Goal: Task Accomplishment & Management: Complete application form

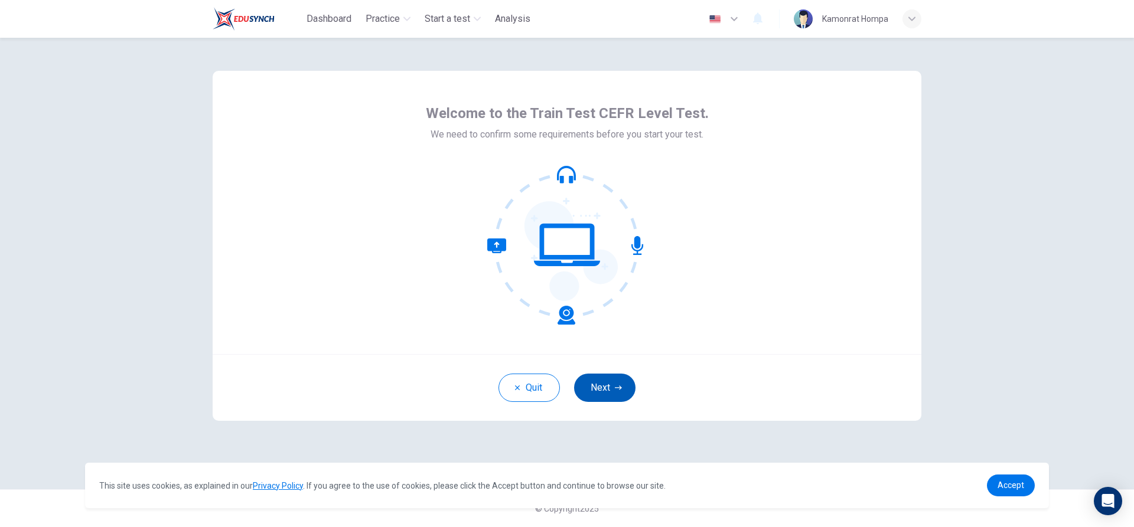
click at [615, 392] on button "Next" at bounding box center [604, 388] width 61 height 28
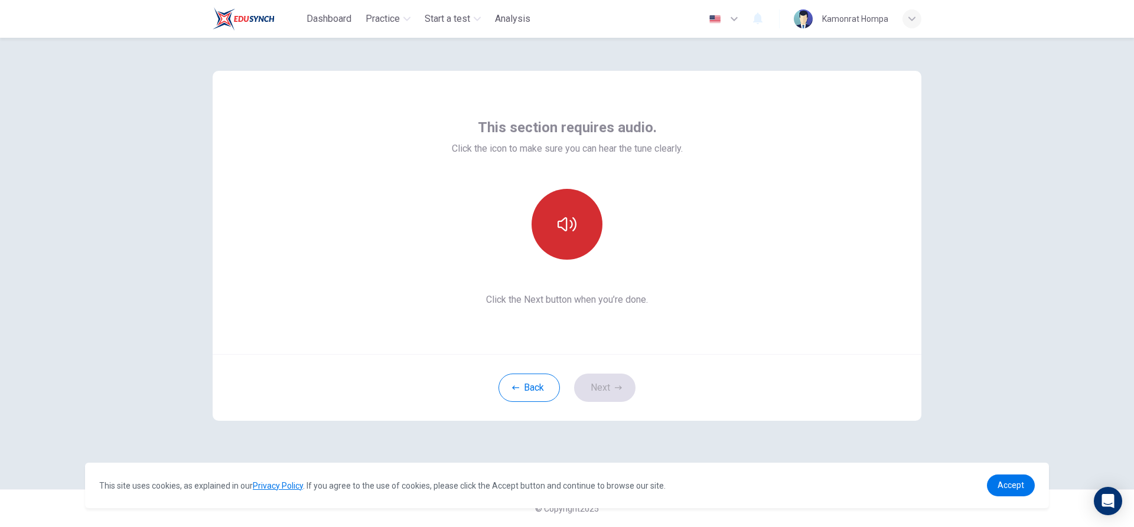
click at [591, 234] on button "button" at bounding box center [567, 224] width 71 height 71
click at [613, 397] on button "Next" at bounding box center [604, 388] width 61 height 28
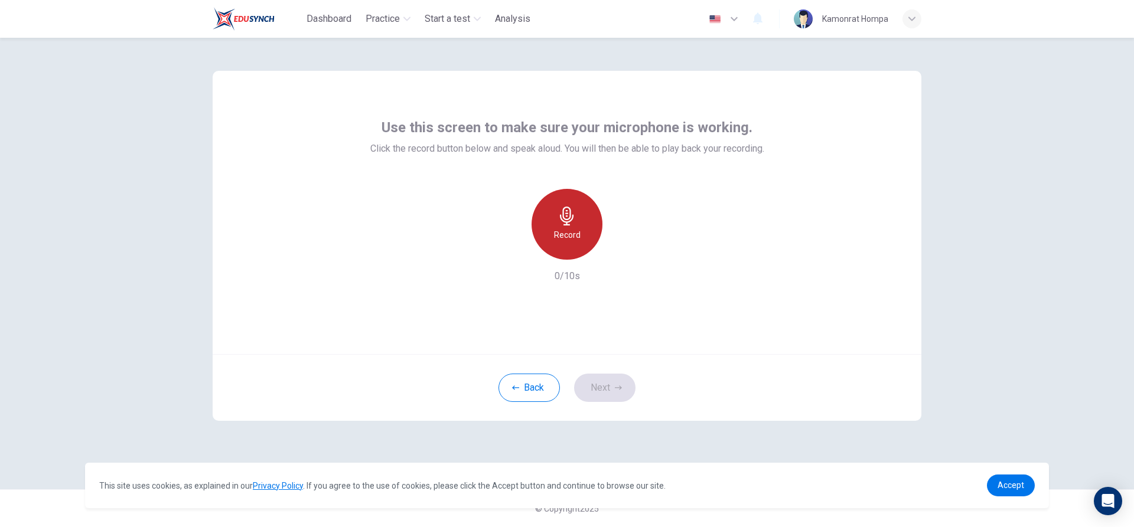
click at [585, 234] on div "Record" at bounding box center [567, 224] width 71 height 71
click at [588, 242] on div "Stop" at bounding box center [567, 224] width 71 height 71
click at [617, 253] on icon "button" at bounding box center [621, 251] width 12 height 12
click at [563, 246] on div "Record" at bounding box center [567, 224] width 71 height 71
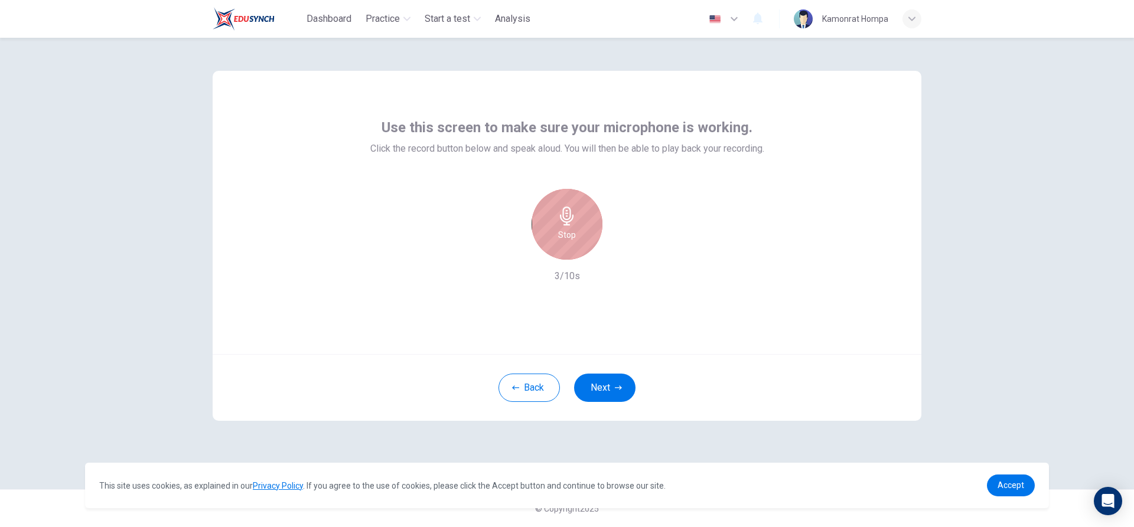
click at [594, 230] on div "Stop" at bounding box center [567, 224] width 71 height 71
click at [615, 245] on div "button" at bounding box center [621, 250] width 19 height 19
click at [620, 384] on icon "button" at bounding box center [618, 387] width 7 height 7
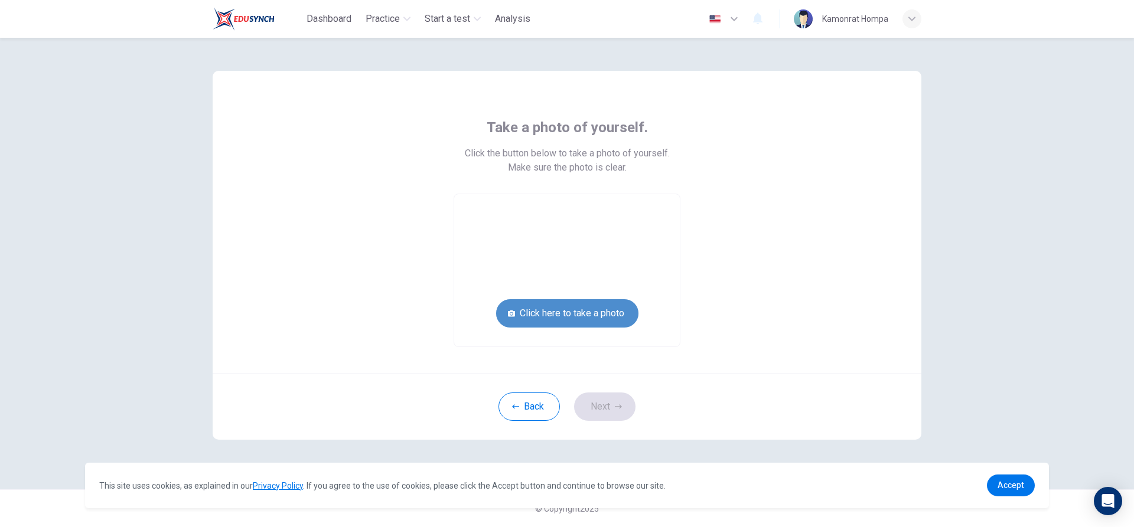
click at [617, 319] on button "Click here to take a photo" at bounding box center [567, 313] width 142 height 28
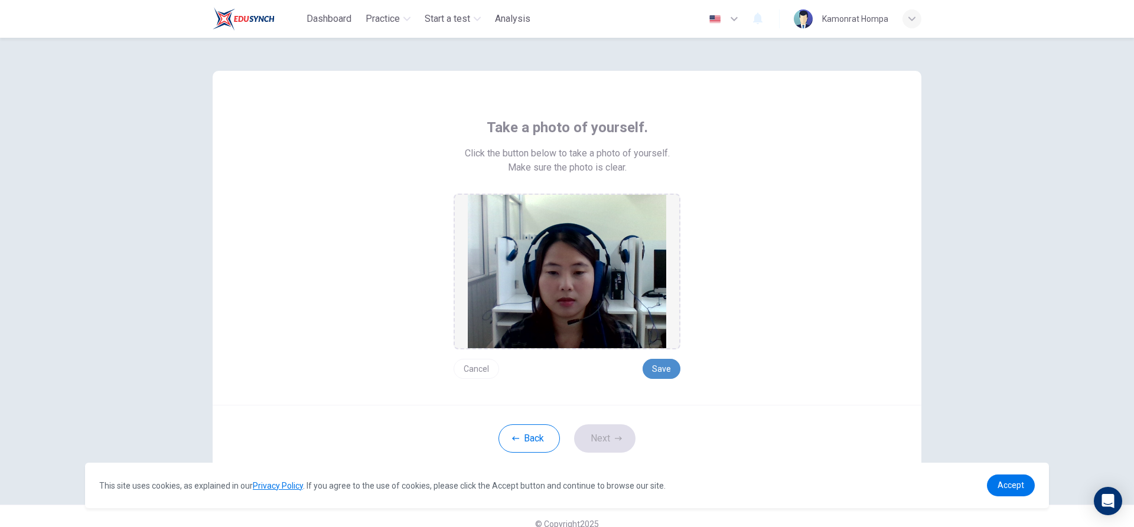
click at [660, 371] on button "Save" at bounding box center [662, 369] width 38 height 20
click at [615, 443] on button "Next" at bounding box center [604, 439] width 61 height 28
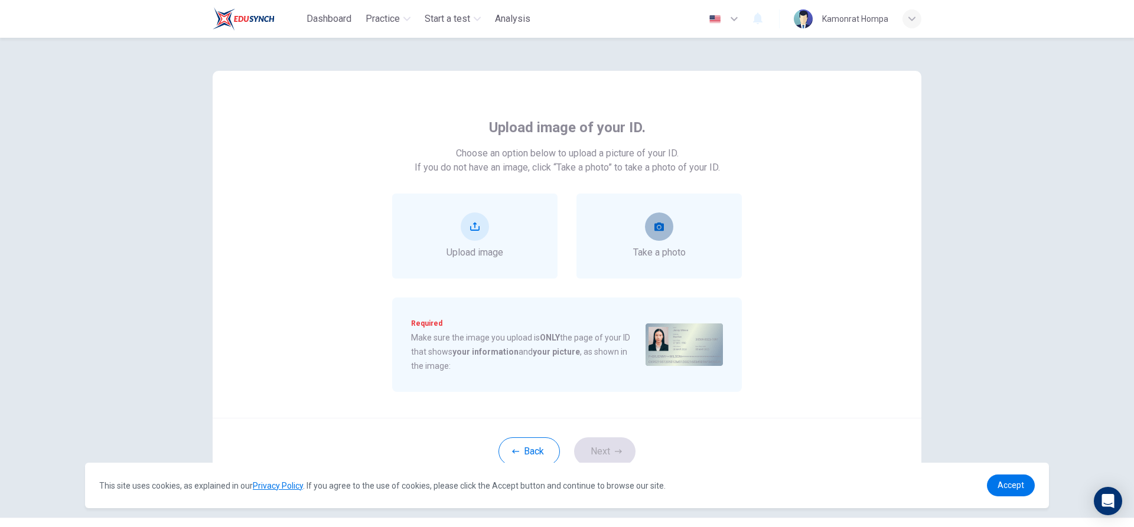
click at [650, 237] on button "take photo" at bounding box center [659, 227] width 28 height 28
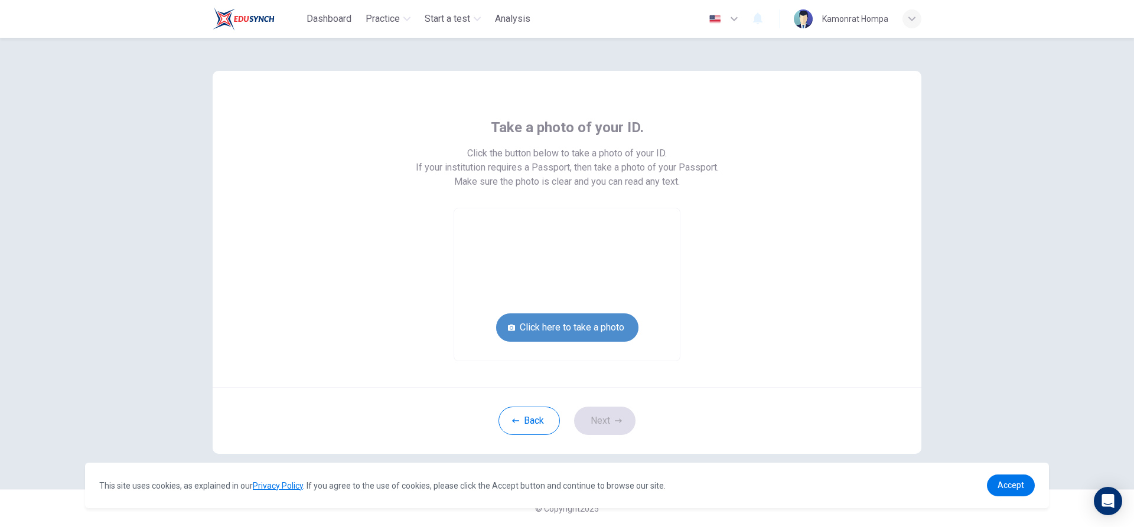
click at [598, 328] on button "Click here to take a photo" at bounding box center [567, 328] width 142 height 28
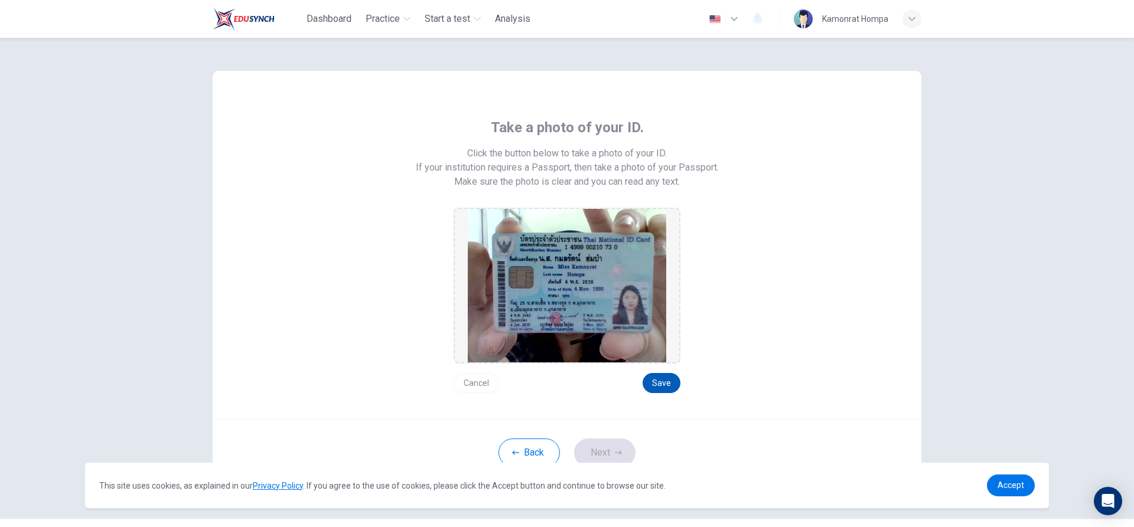
click at [663, 380] on button "Save" at bounding box center [662, 383] width 38 height 20
click at [615, 452] on icon "button" at bounding box center [618, 452] width 7 height 7
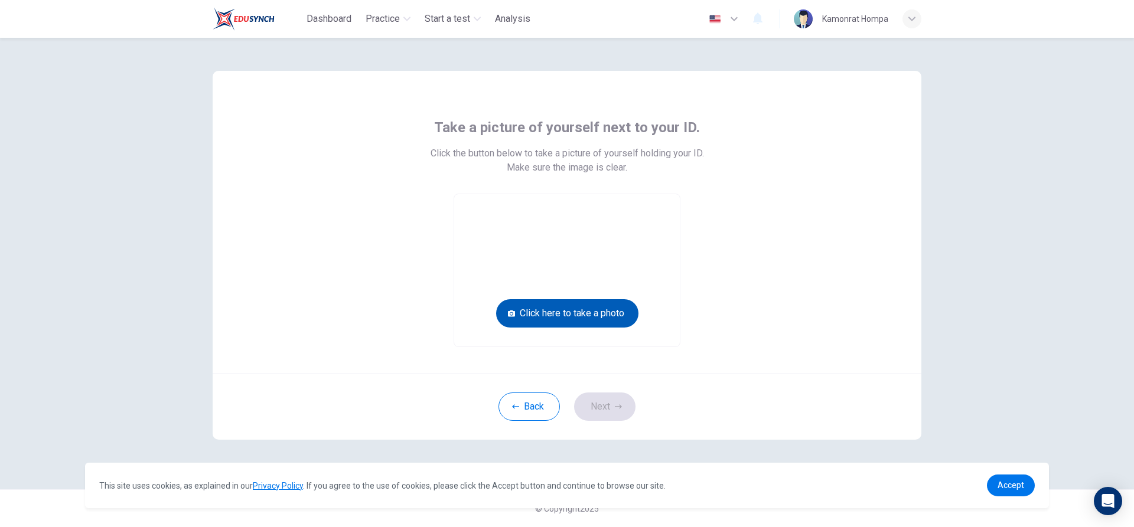
click at [607, 314] on button "Click here to take a photo" at bounding box center [567, 313] width 142 height 28
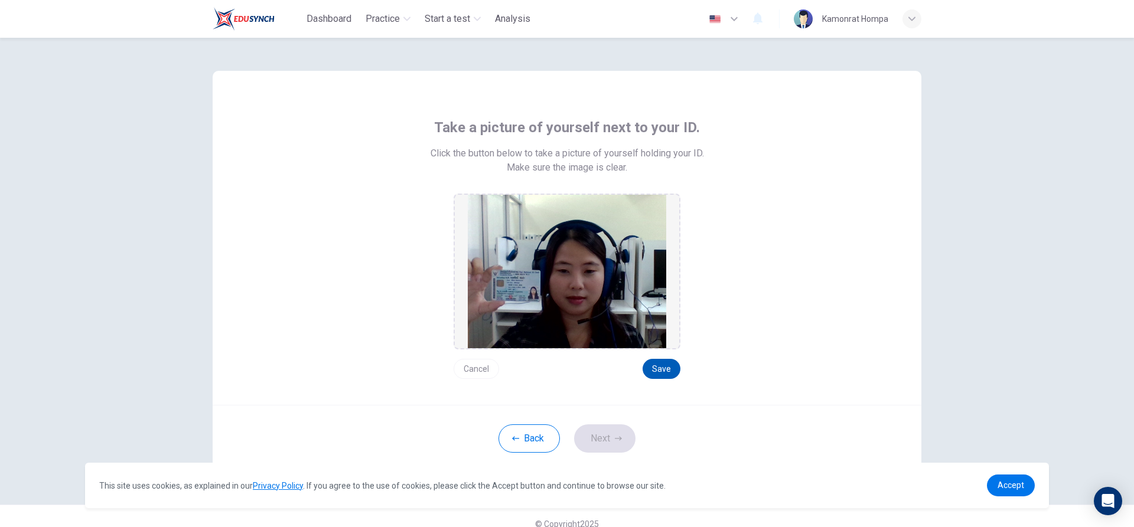
click at [670, 369] on button "Save" at bounding box center [662, 369] width 38 height 20
click at [617, 443] on button "Next" at bounding box center [604, 439] width 61 height 28
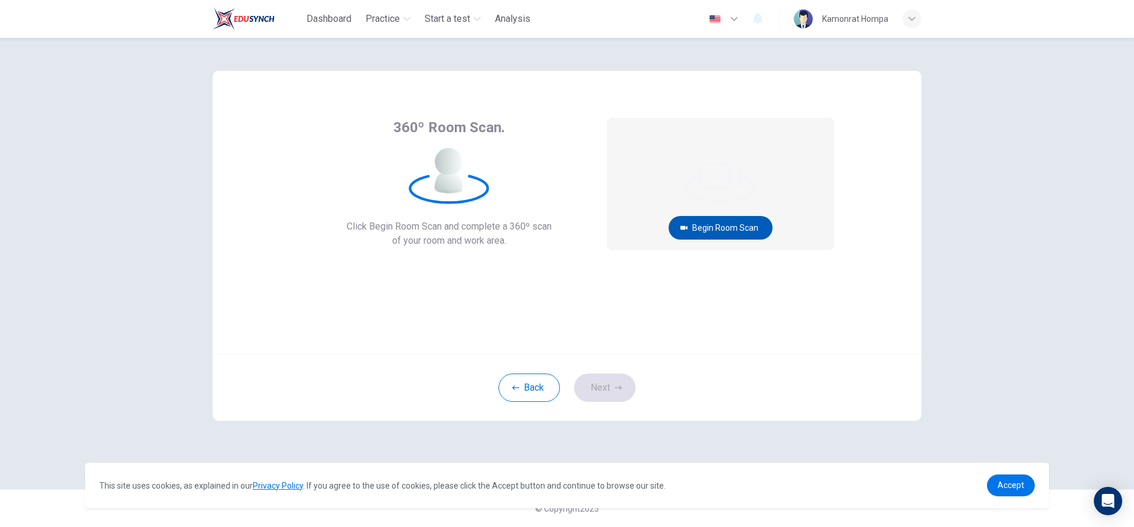
click at [751, 232] on button "Begin Room Scan" at bounding box center [721, 228] width 104 height 24
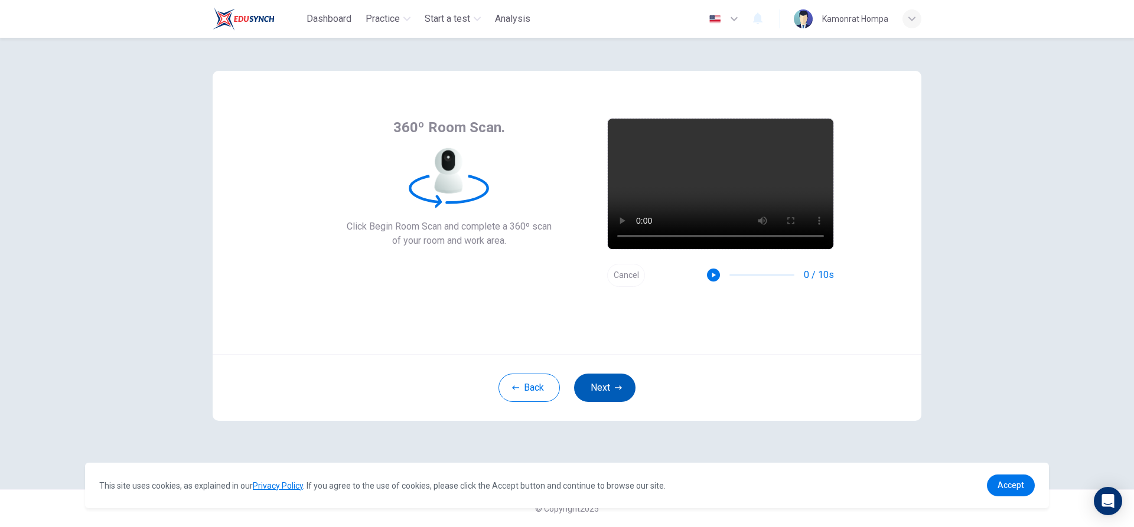
click at [621, 389] on icon "button" at bounding box center [618, 388] width 7 height 4
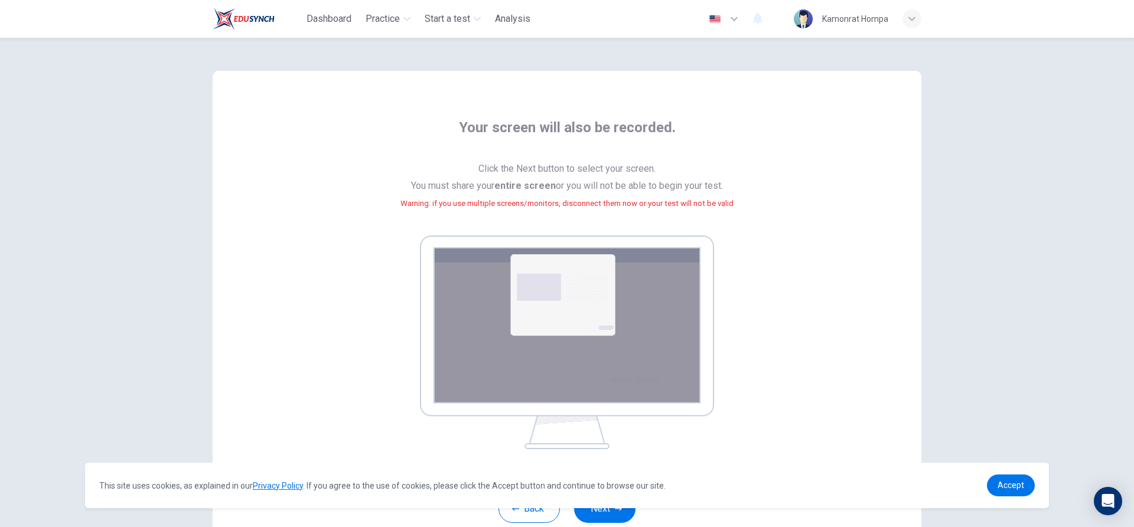
scroll to position [59, 0]
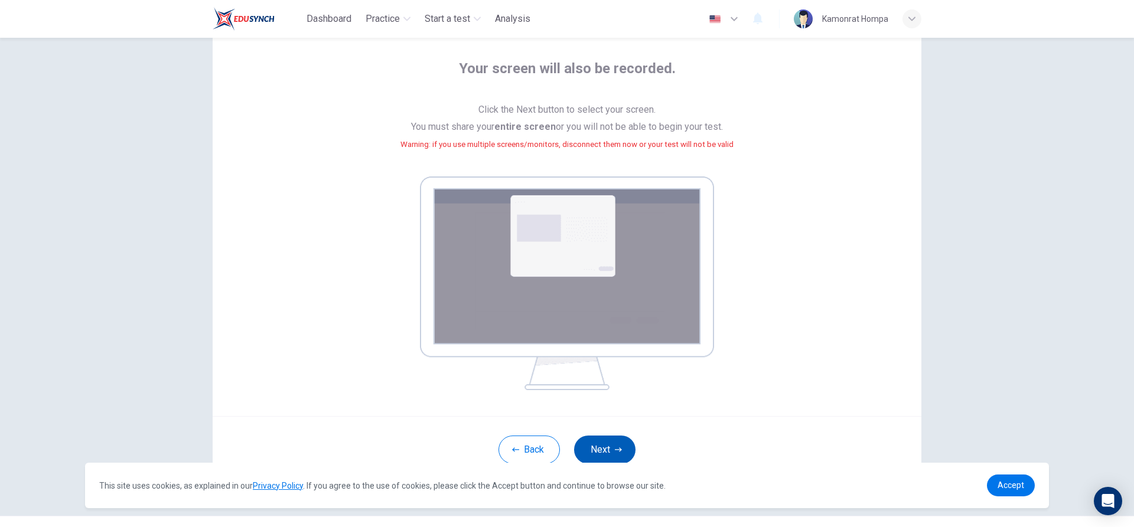
click at [607, 450] on button "Next" at bounding box center [604, 450] width 61 height 28
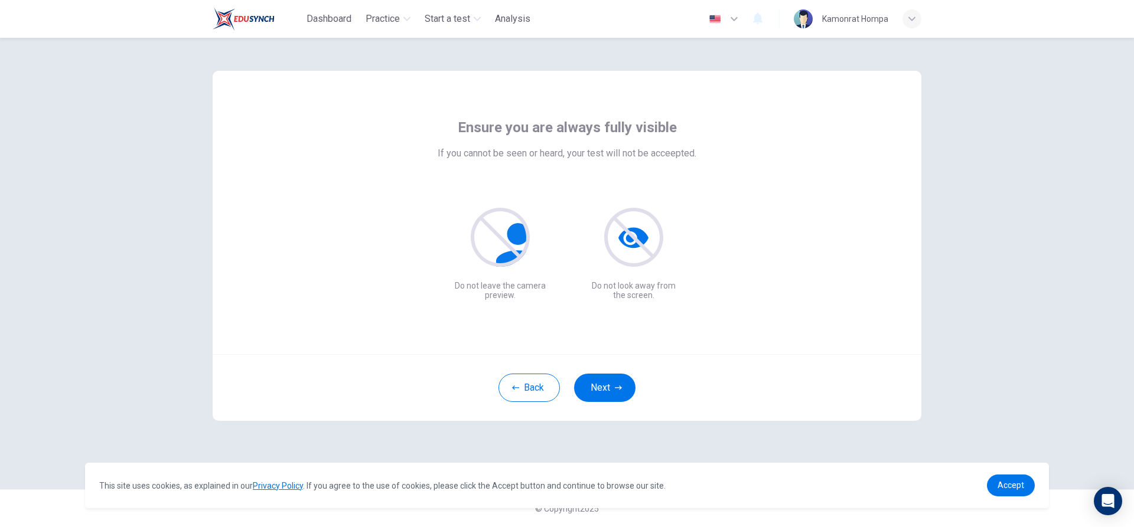
scroll to position [0, 0]
click at [617, 392] on button "Next" at bounding box center [604, 388] width 61 height 28
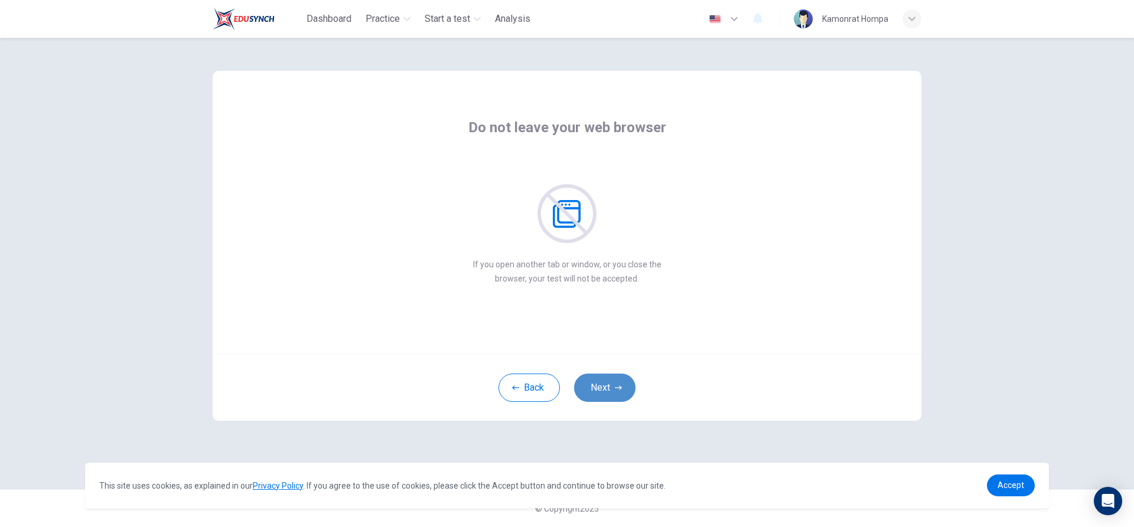
click at [617, 392] on button "Next" at bounding box center [604, 388] width 61 height 28
click at [622, 390] on button "Next" at bounding box center [604, 388] width 61 height 28
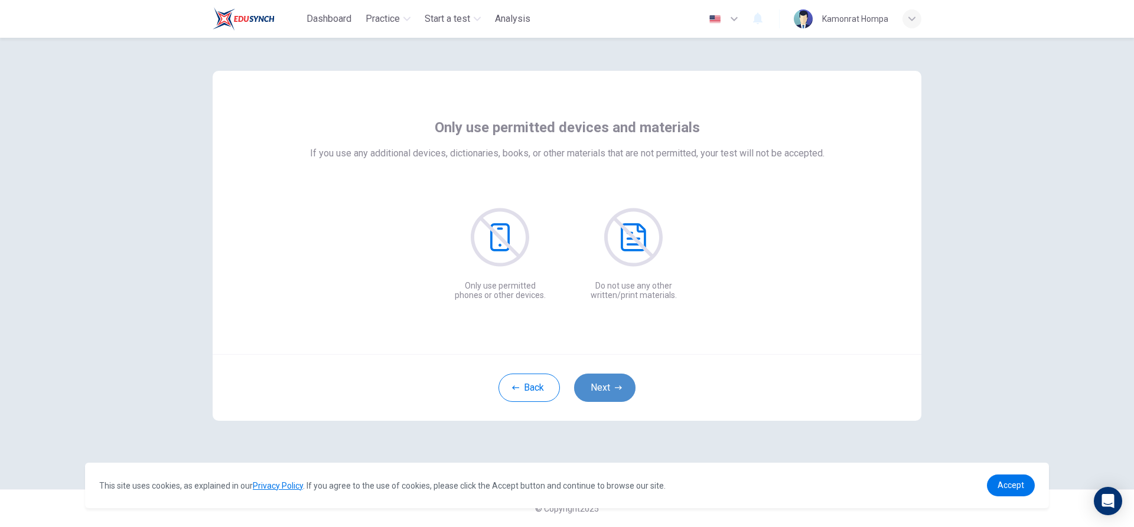
click at [620, 387] on icon "button" at bounding box center [618, 388] width 7 height 4
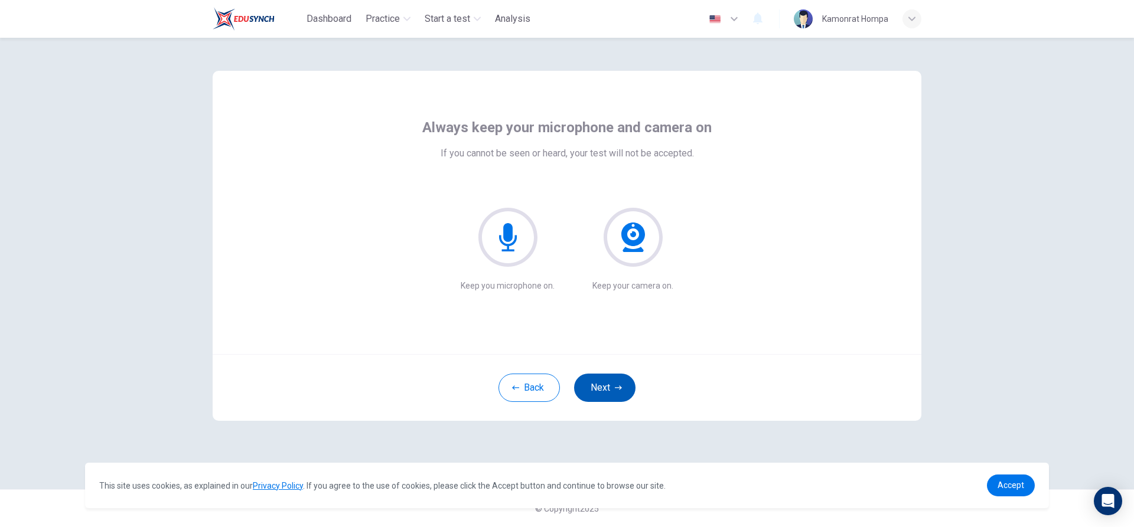
click at [607, 386] on button "Next" at bounding box center [604, 388] width 61 height 28
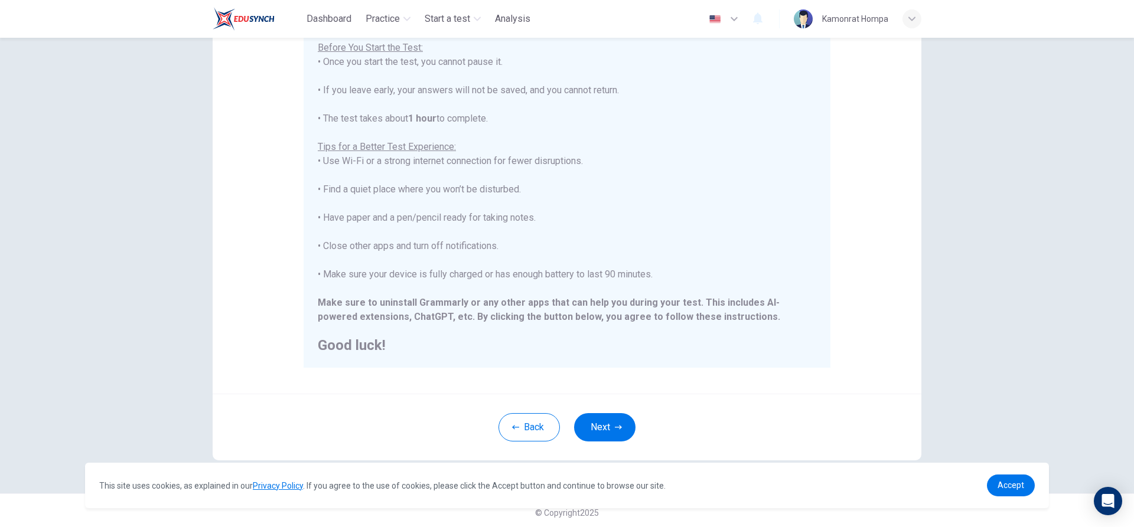
scroll to position [129, 0]
click at [609, 429] on button "Next" at bounding box center [604, 423] width 61 height 28
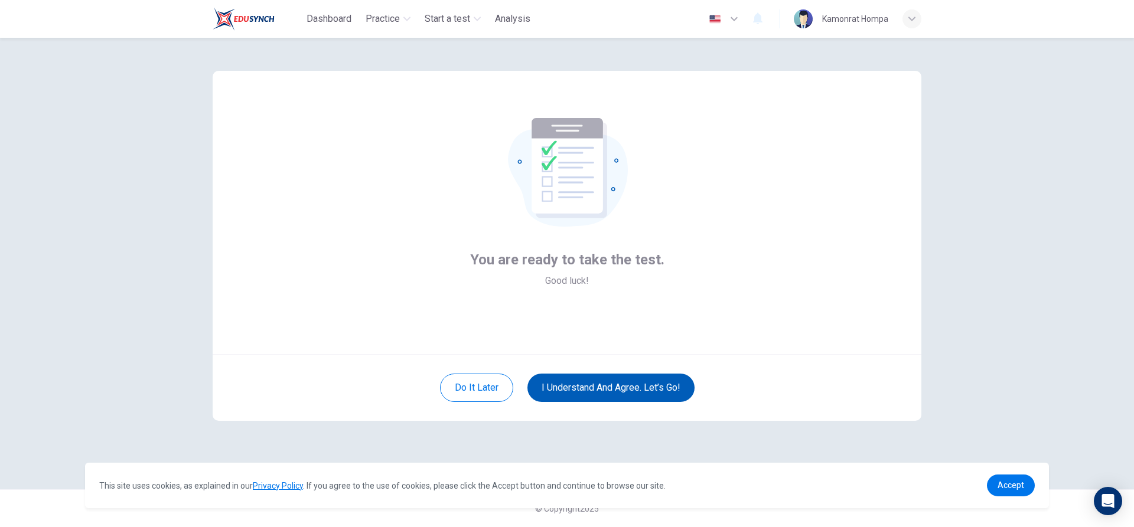
scroll to position [0, 0]
click at [631, 391] on button "I understand and agree. Let’s go!" at bounding box center [610, 388] width 167 height 28
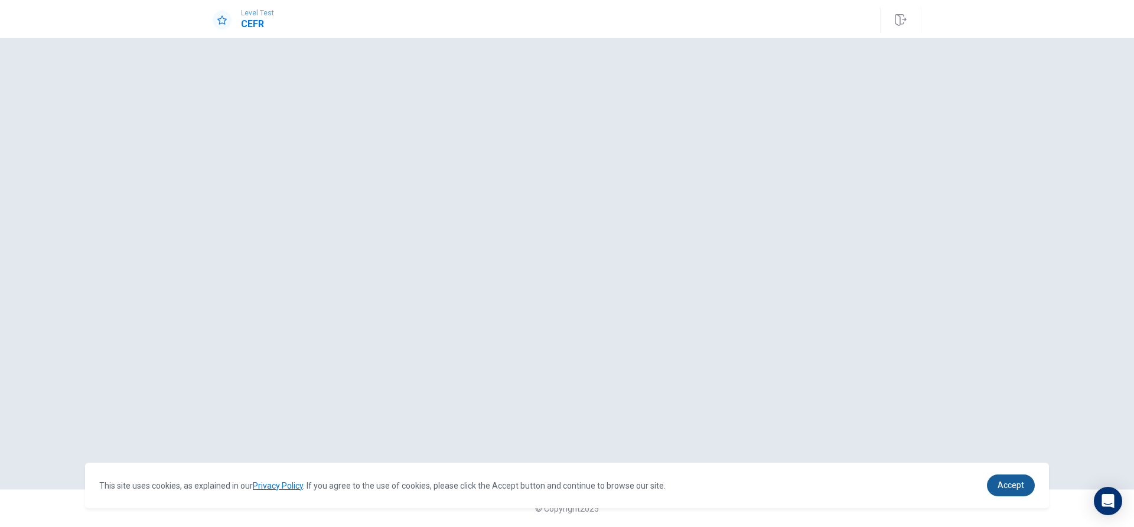
click at [1003, 491] on link "Accept" at bounding box center [1011, 486] width 48 height 22
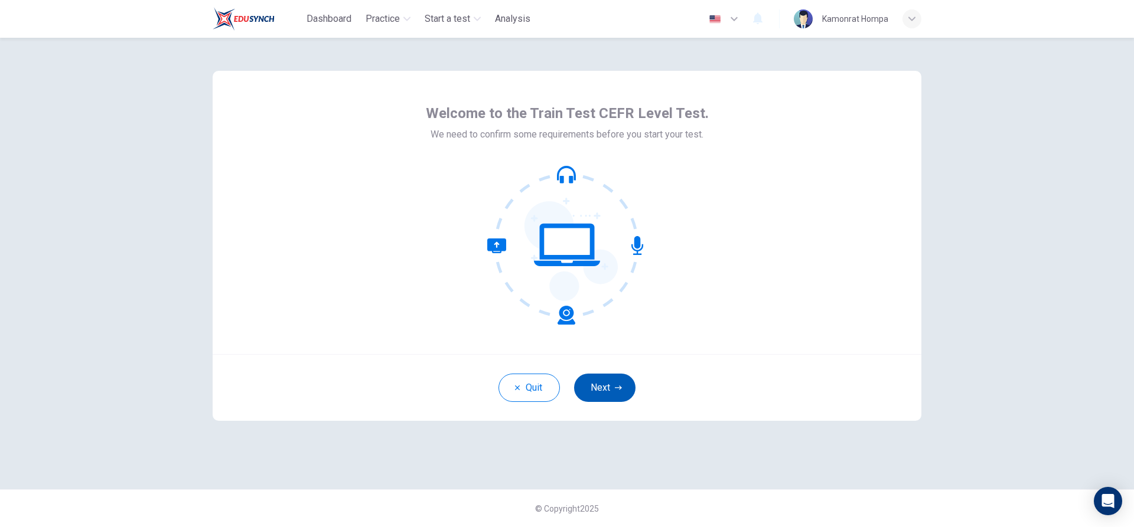
click at [606, 390] on button "Next" at bounding box center [604, 388] width 61 height 28
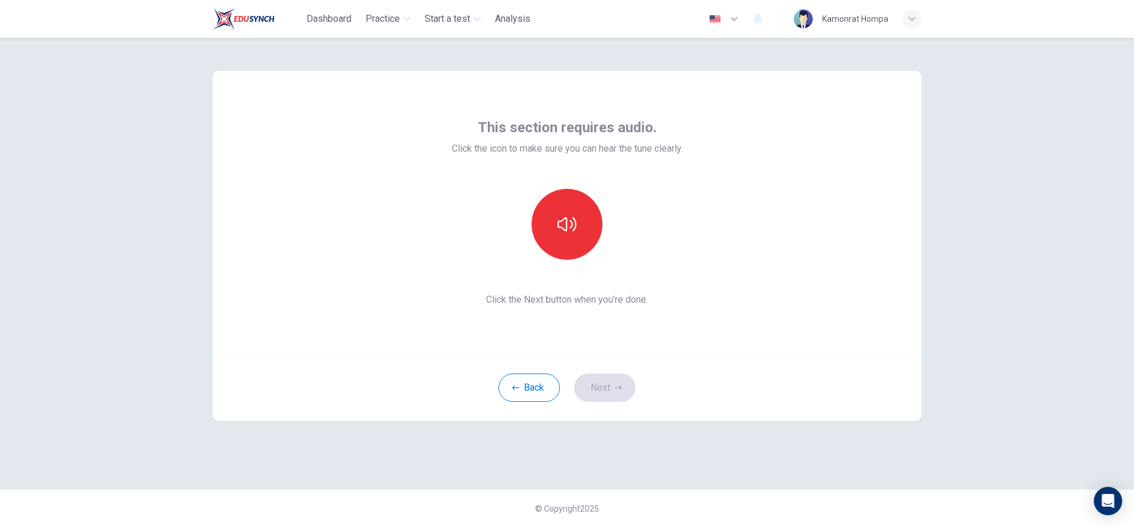
click at [527, 233] on div at bounding box center [567, 224] width 128 height 71
click at [542, 229] on button "button" at bounding box center [567, 224] width 71 height 71
click at [617, 389] on icon "button" at bounding box center [618, 387] width 7 height 7
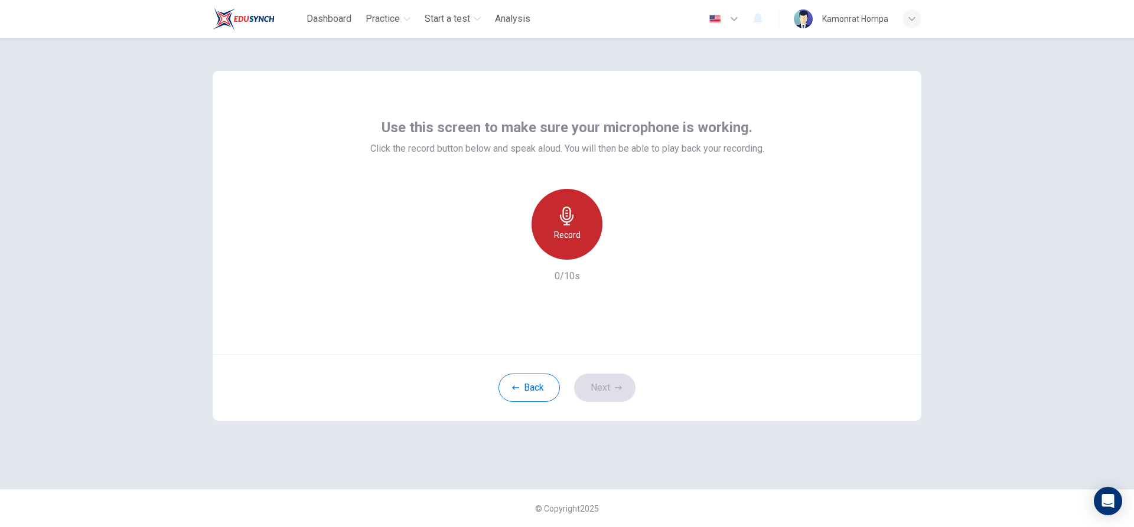
click at [572, 225] on icon "button" at bounding box center [567, 216] width 19 height 19
click at [569, 223] on icon "button" at bounding box center [567, 216] width 19 height 19
click at [618, 247] on icon "button" at bounding box center [621, 251] width 12 height 12
click at [615, 385] on icon "button" at bounding box center [618, 387] width 7 height 7
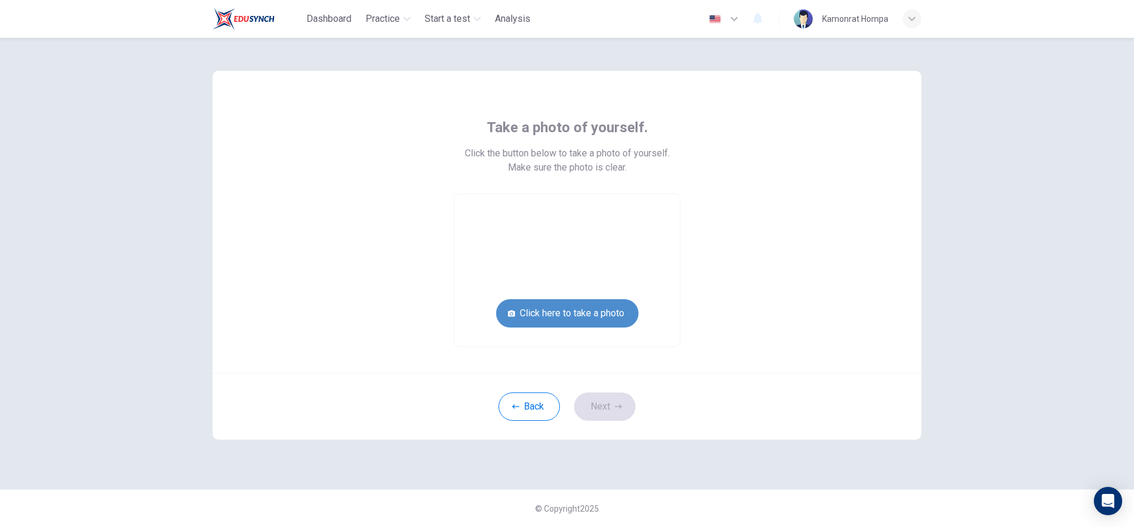
click at [608, 316] on button "Click here to take a photo" at bounding box center [567, 313] width 142 height 28
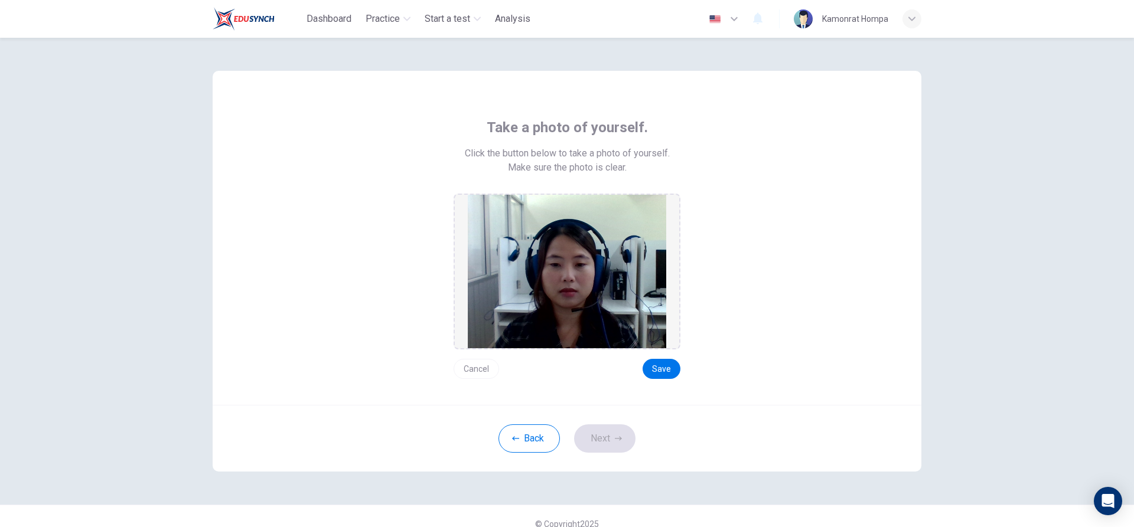
click at [676, 383] on div "Take a photo of yourself. Click the button below to take a photo of yourself. M…" at bounding box center [567, 238] width 709 height 334
click at [672, 376] on button "Save" at bounding box center [662, 369] width 38 height 20
click at [592, 441] on button "Next" at bounding box center [604, 439] width 61 height 28
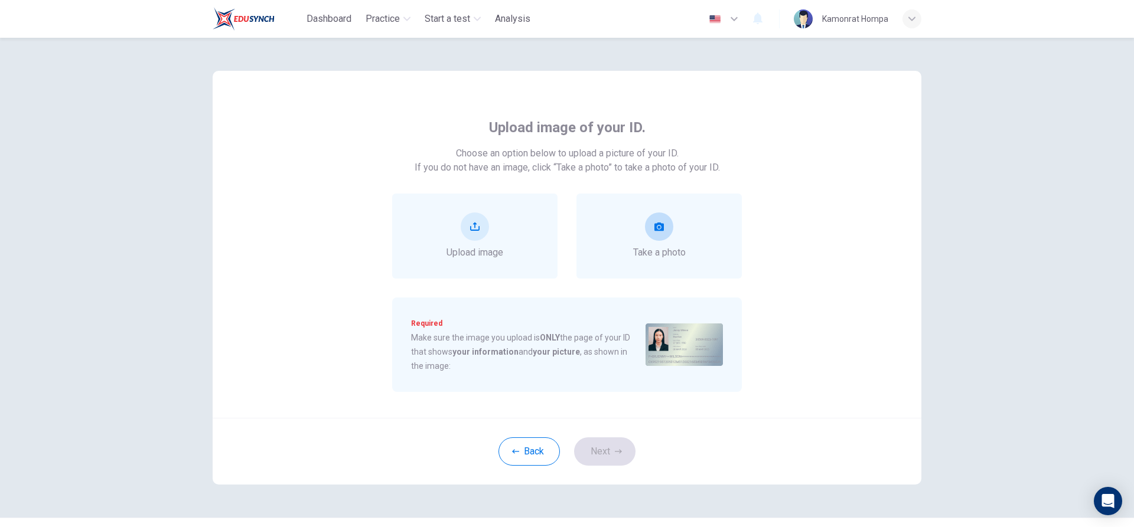
click at [649, 228] on button "take photo" at bounding box center [659, 227] width 28 height 28
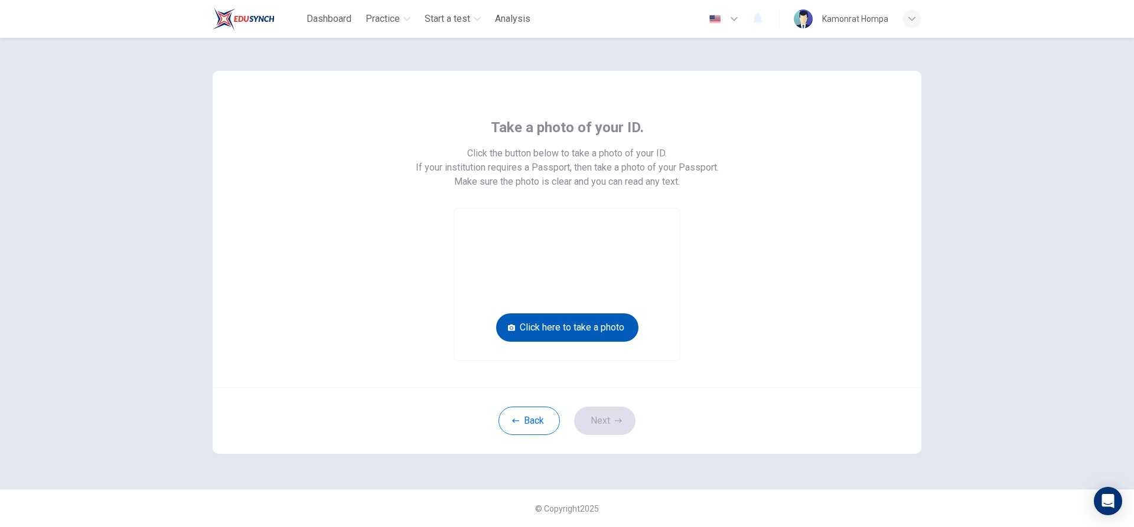
click at [591, 324] on button "Click here to take a photo" at bounding box center [567, 328] width 142 height 28
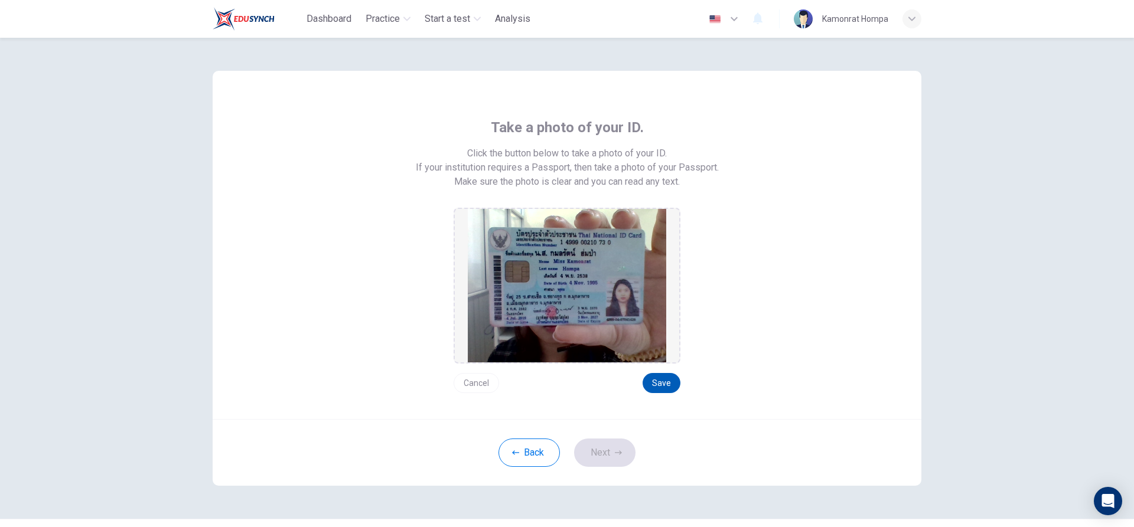
click at [672, 380] on button "Save" at bounding box center [662, 383] width 38 height 20
click at [623, 447] on button "Next" at bounding box center [604, 453] width 61 height 28
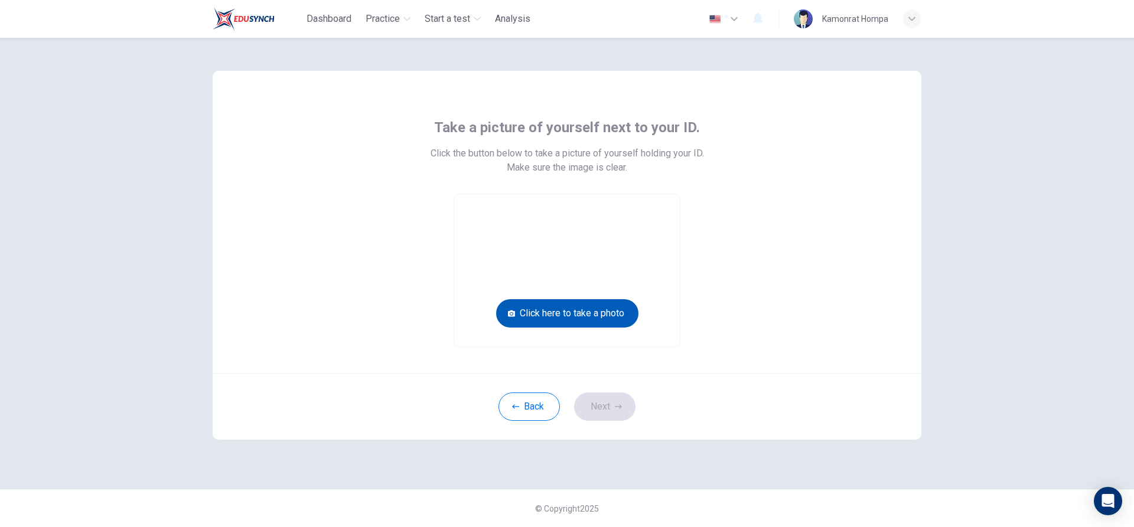
click at [606, 309] on button "Click here to take a photo" at bounding box center [567, 313] width 142 height 28
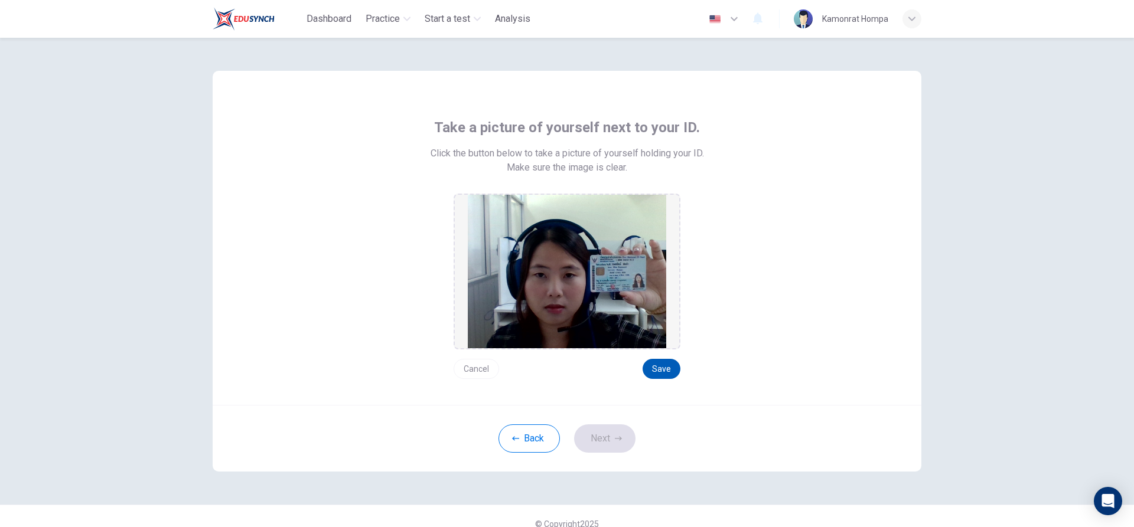
click at [667, 365] on button "Save" at bounding box center [662, 369] width 38 height 20
click at [609, 446] on button "Next" at bounding box center [604, 439] width 61 height 28
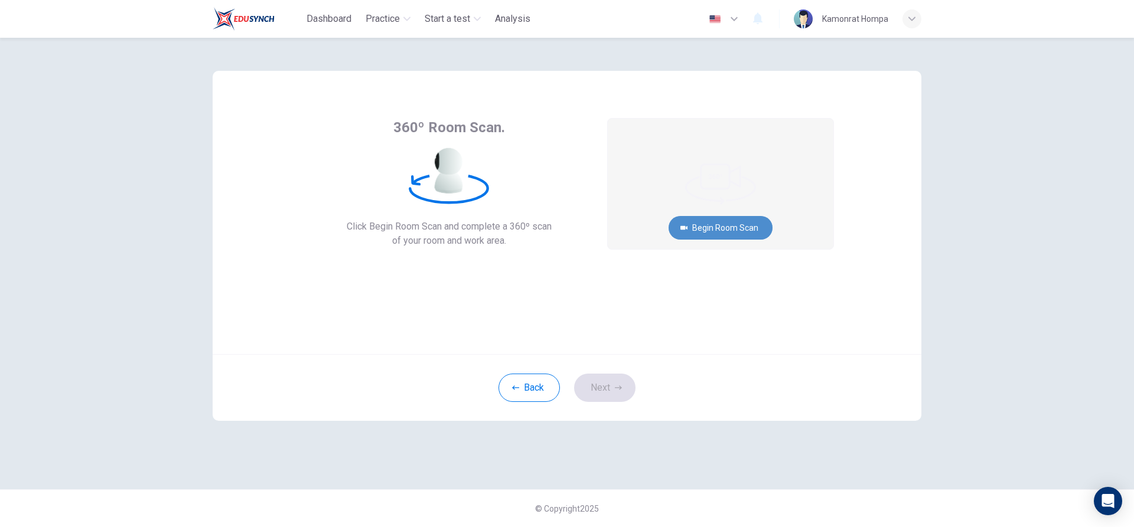
click at [726, 229] on button "Begin Room Scan" at bounding box center [721, 228] width 104 height 24
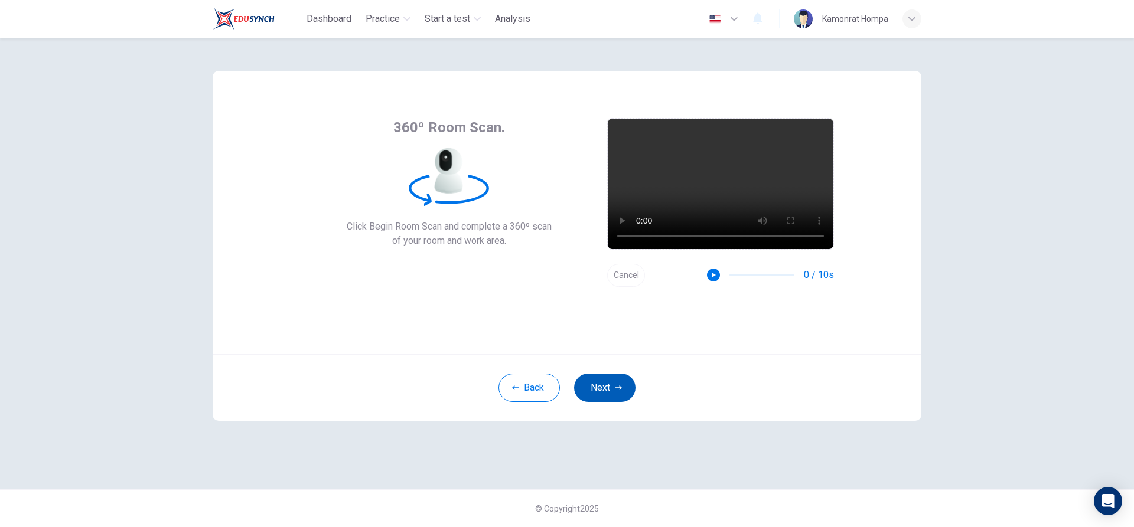
click at [599, 397] on button "Next" at bounding box center [604, 388] width 61 height 28
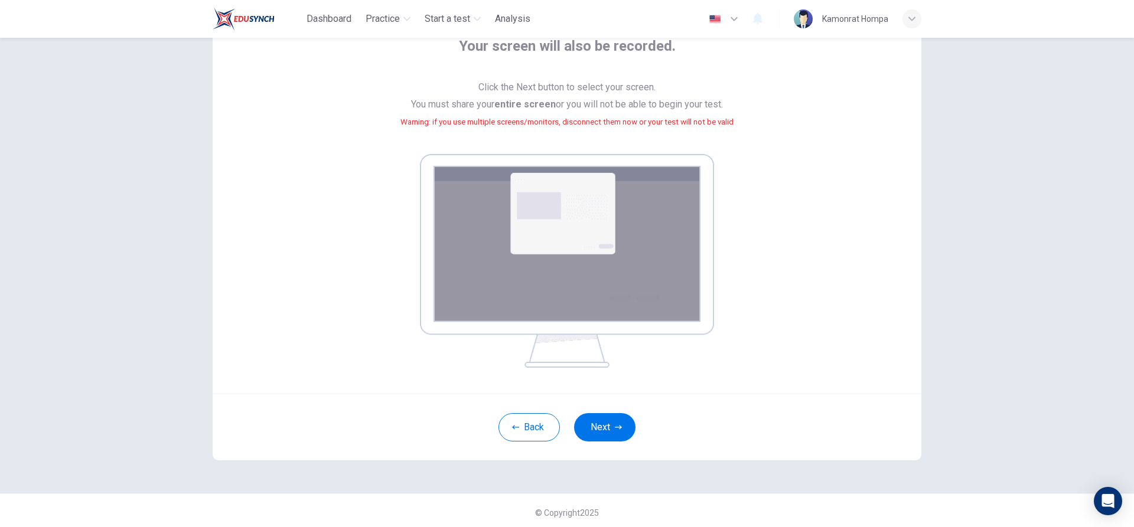
scroll to position [85, 0]
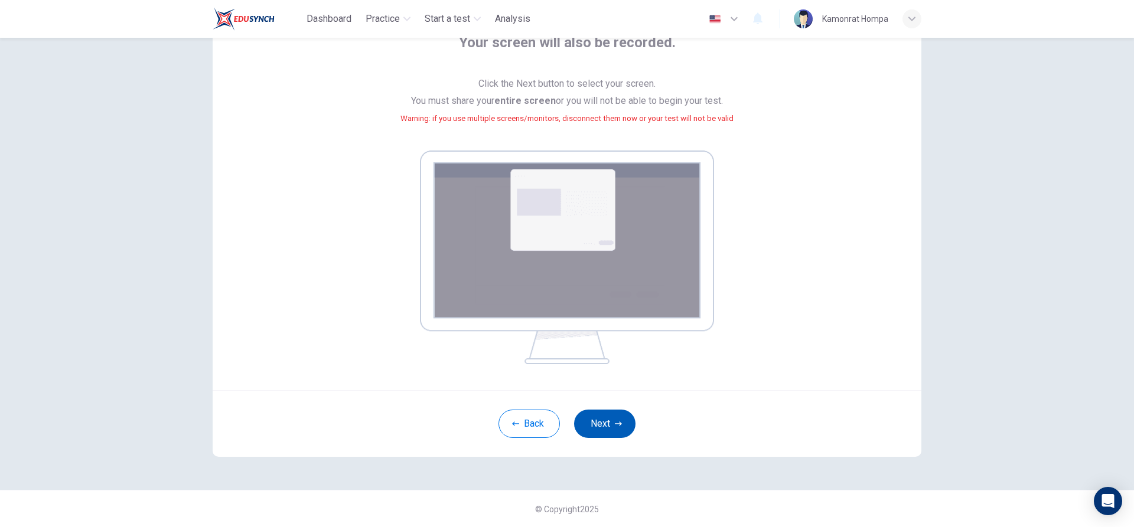
click at [604, 425] on button "Next" at bounding box center [604, 424] width 61 height 28
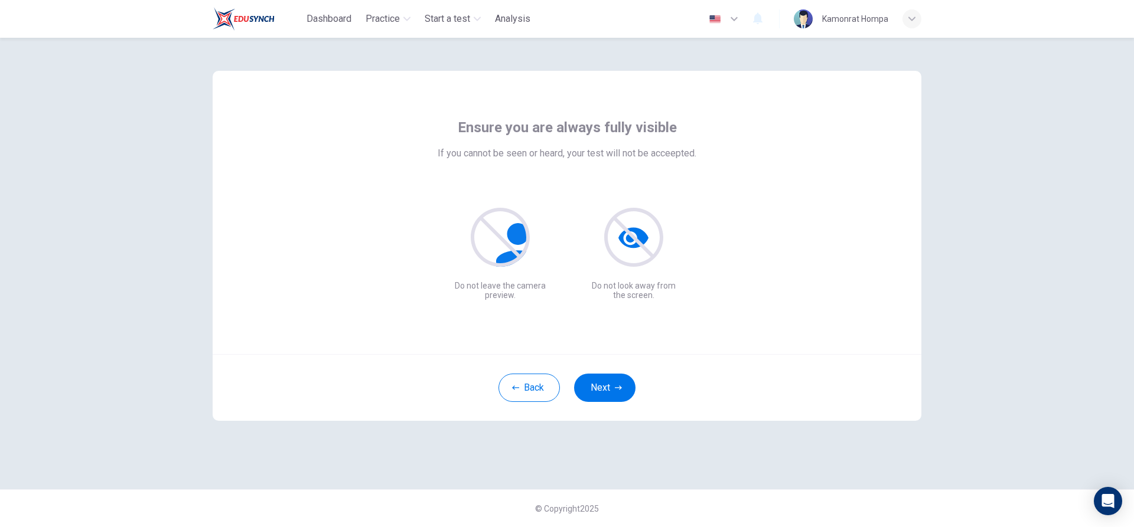
scroll to position [0, 0]
click at [621, 385] on icon "button" at bounding box center [618, 387] width 7 height 7
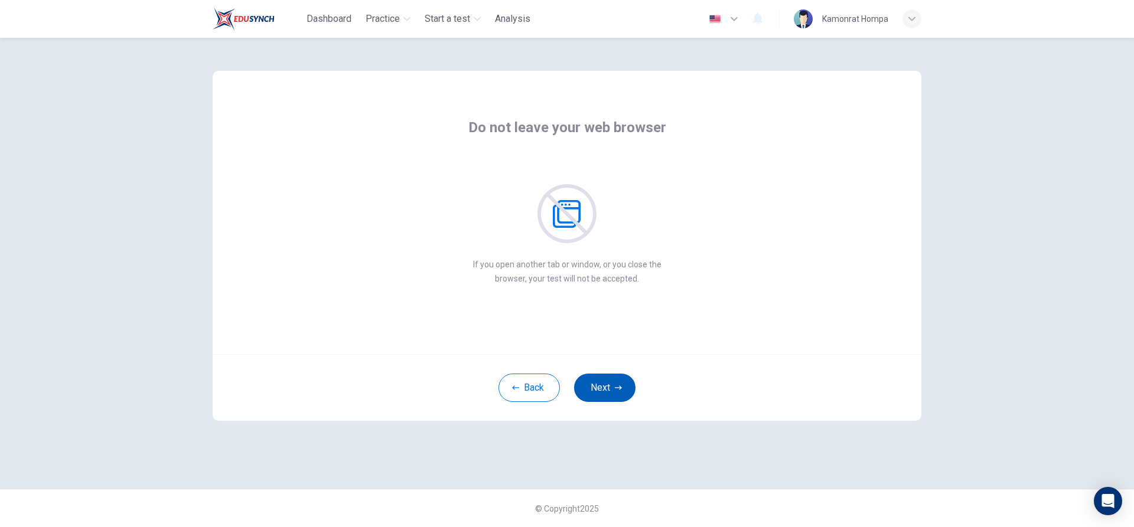
click at [621, 385] on icon "button" at bounding box center [618, 387] width 7 height 7
click at [624, 387] on button "Next" at bounding box center [604, 388] width 61 height 28
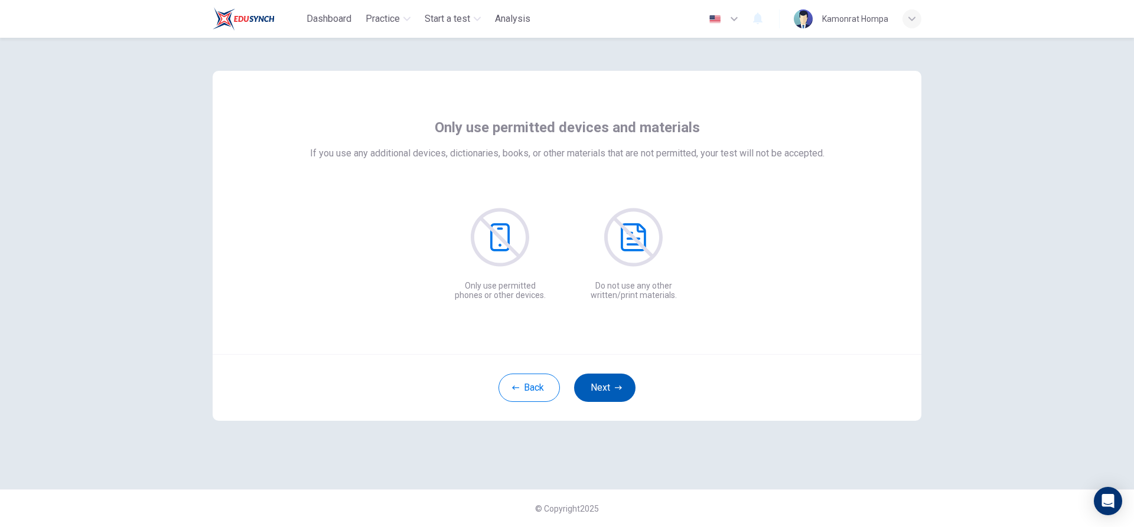
click at [624, 387] on button "Next" at bounding box center [604, 388] width 61 height 28
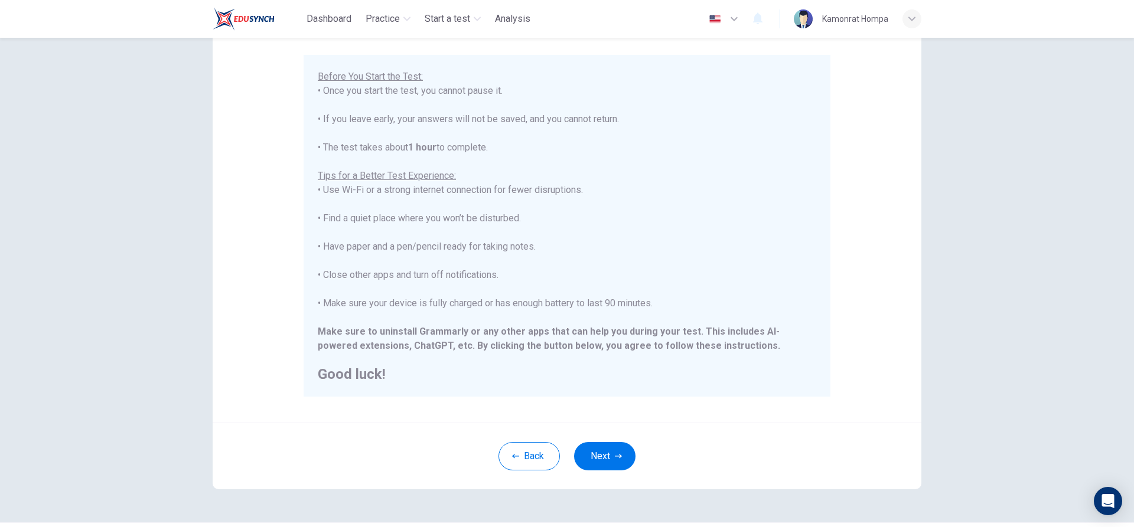
scroll to position [129, 0]
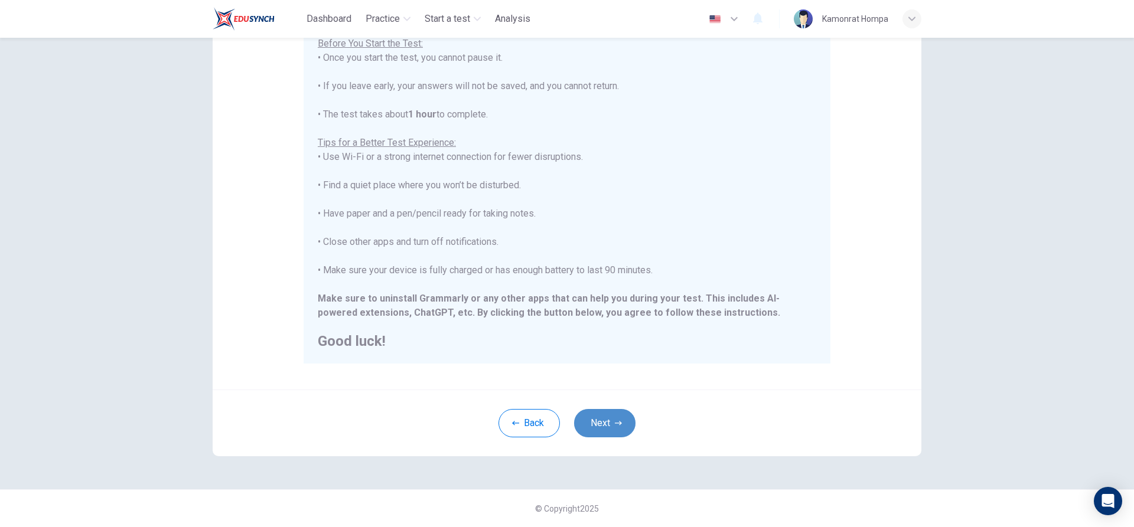
click at [601, 421] on button "Next" at bounding box center [604, 423] width 61 height 28
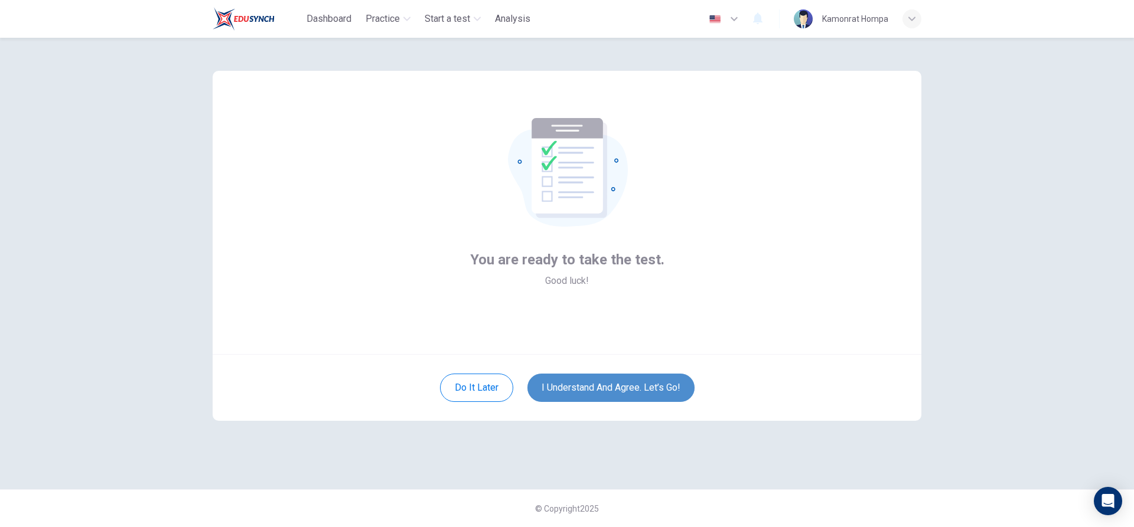
click at [612, 395] on button "I understand and agree. Let’s go!" at bounding box center [610, 388] width 167 height 28
